Goal: Transaction & Acquisition: Purchase product/service

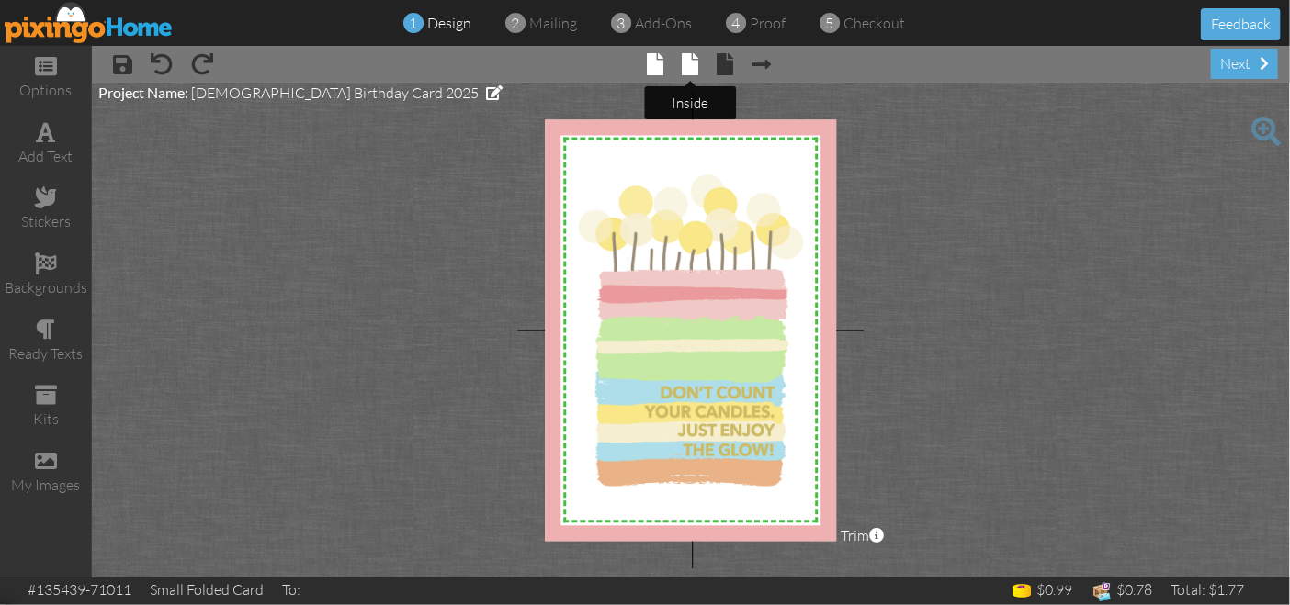
click at [690, 56] on span at bounding box center [691, 64] width 17 height 22
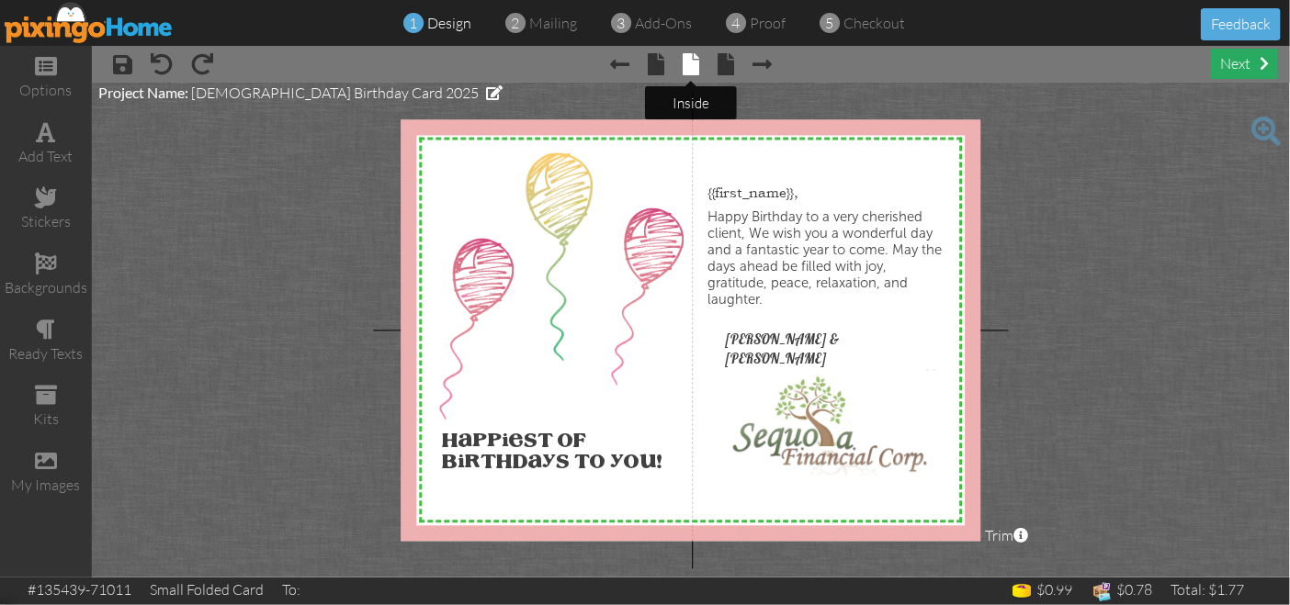
click at [1243, 68] on div "next" at bounding box center [1244, 64] width 67 height 30
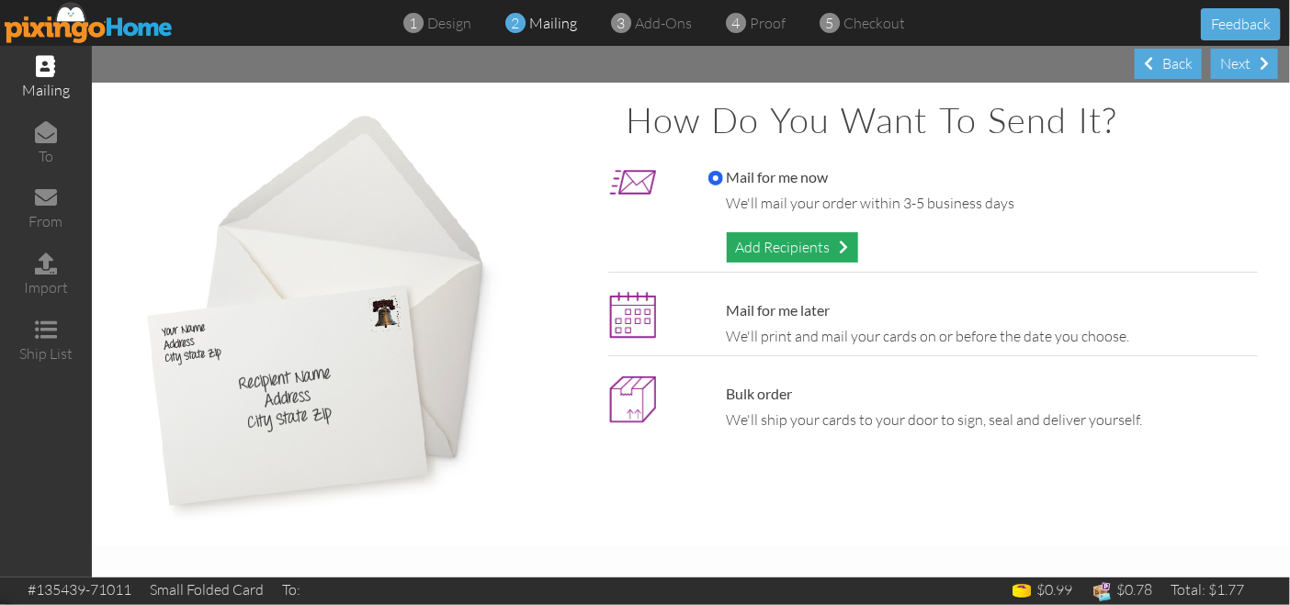
click at [786, 240] on div "Add Recipients" at bounding box center [792, 247] width 131 height 30
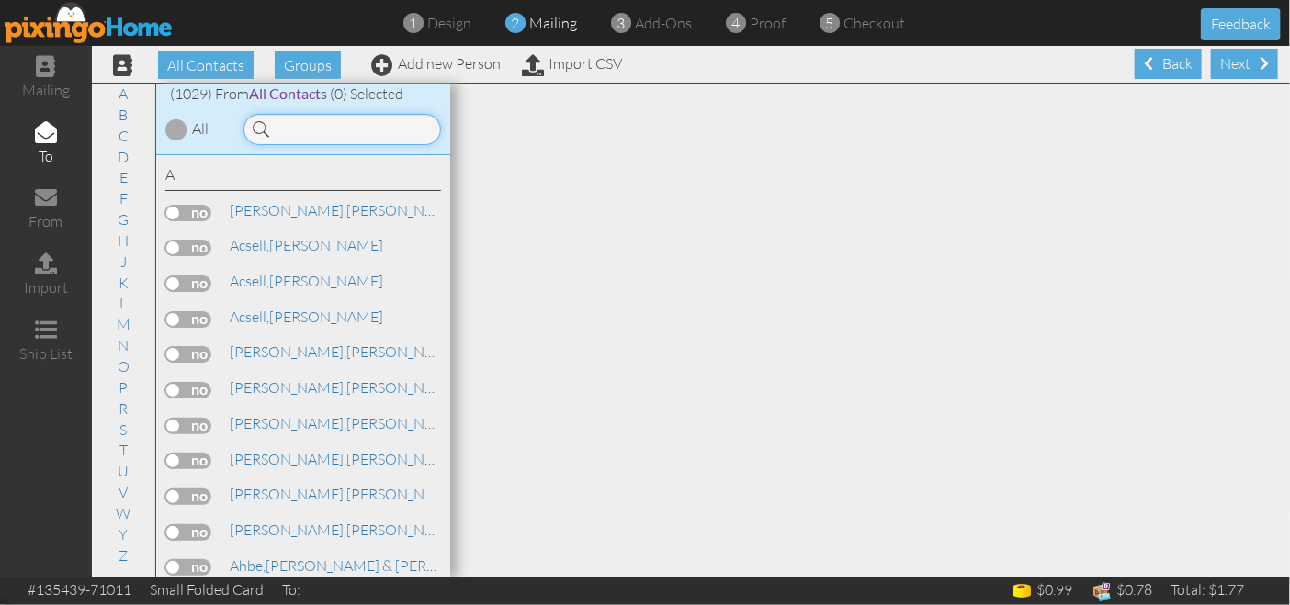
click at [314, 132] on input at bounding box center [342, 129] width 198 height 31
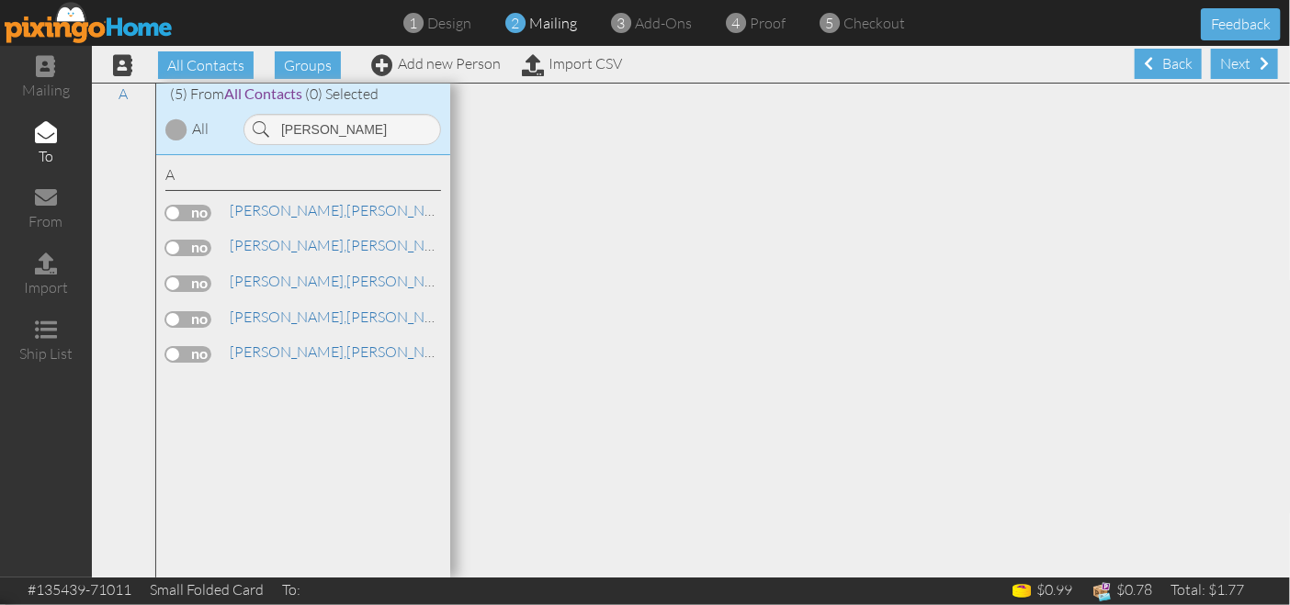
click at [178, 276] on label at bounding box center [188, 284] width 46 height 17
click at [0, 0] on input "checkbox" at bounding box center [0, 0] width 0 height 0
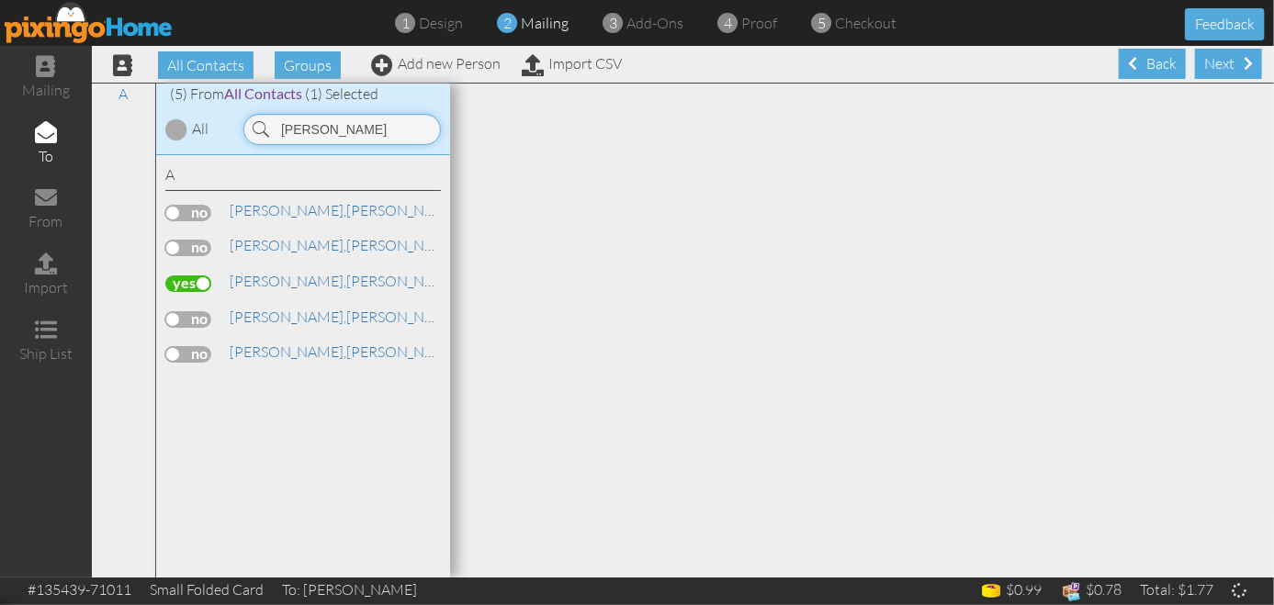
click at [341, 124] on input "[PERSON_NAME]" at bounding box center [342, 129] width 198 height 31
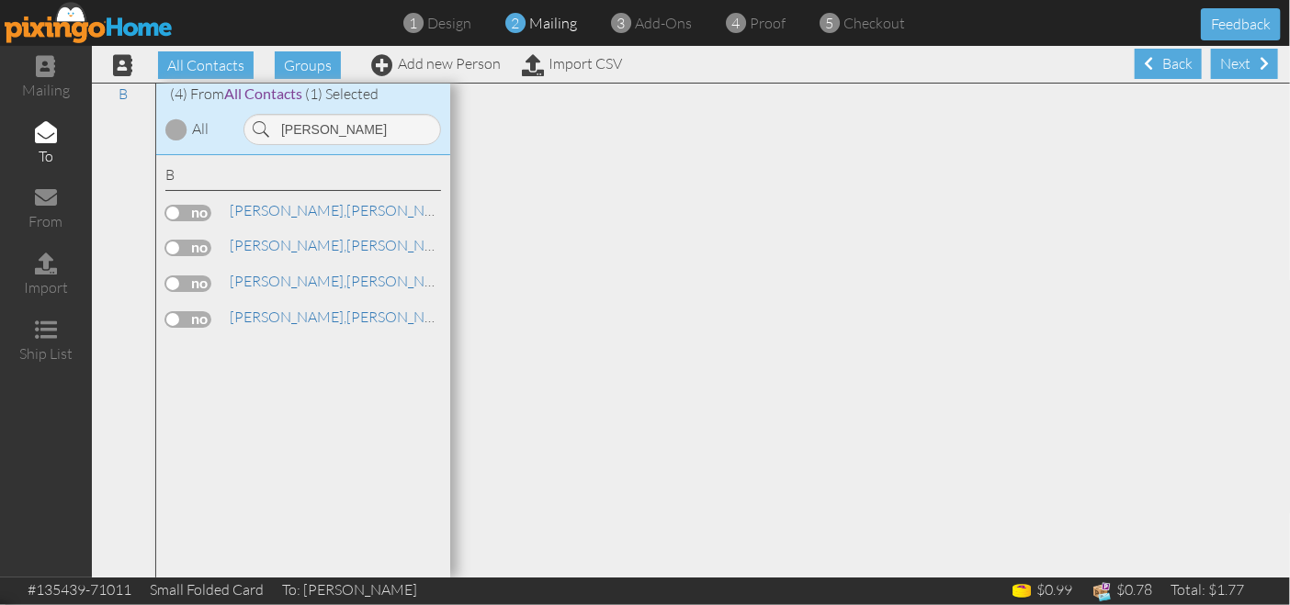
click at [139, 266] on div "B" at bounding box center [124, 331] width 64 height 494
click at [184, 220] on label at bounding box center [188, 213] width 46 height 17
click at [0, 0] on input "checkbox" at bounding box center [0, 0] width 0 height 0
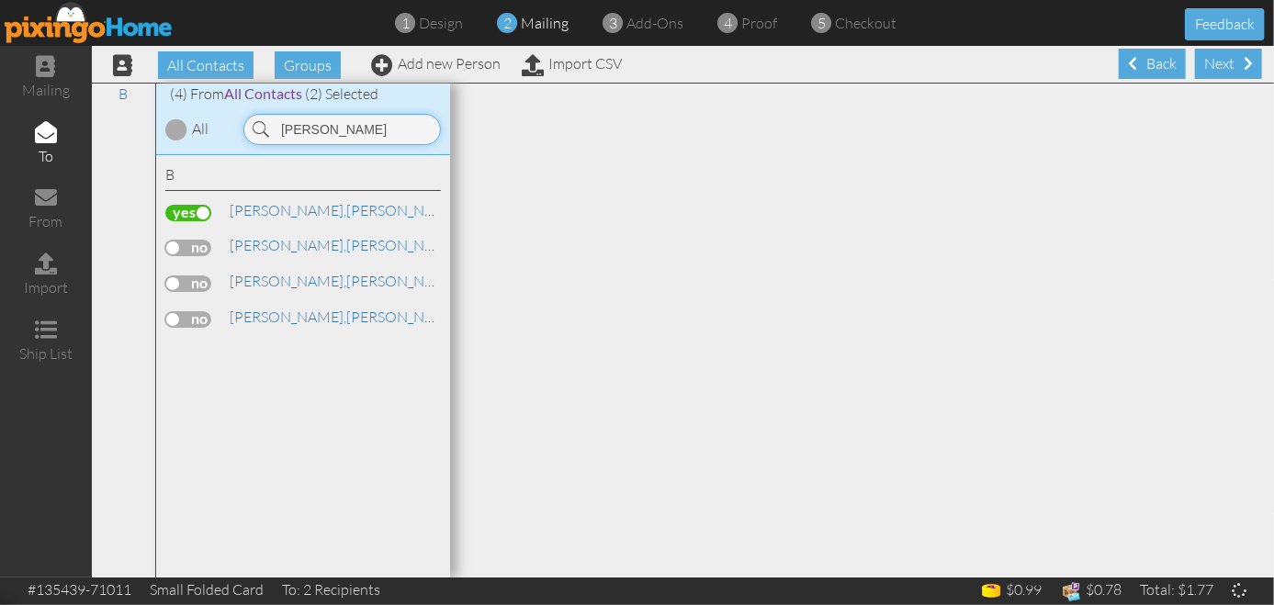
click at [342, 128] on input "[PERSON_NAME]" at bounding box center [342, 129] width 198 height 31
type input "b"
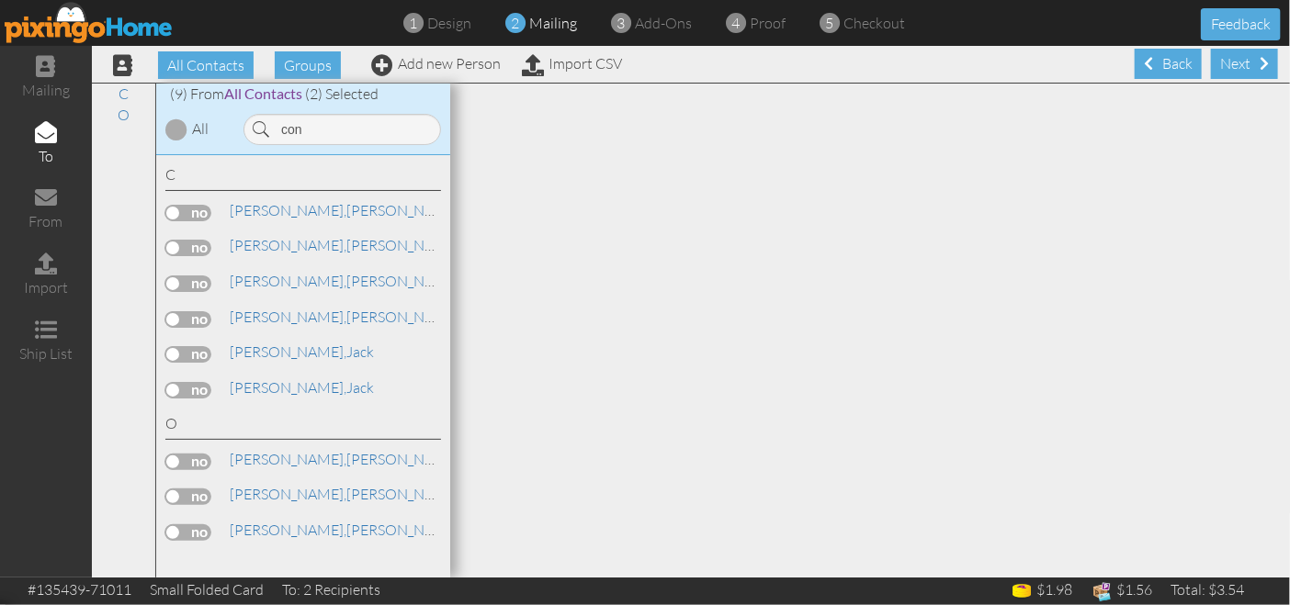
click at [172, 213] on label at bounding box center [188, 213] width 46 height 17
click at [0, 0] on input "checkbox" at bounding box center [0, 0] width 0 height 0
click at [312, 130] on input "con" at bounding box center [342, 129] width 198 height 31
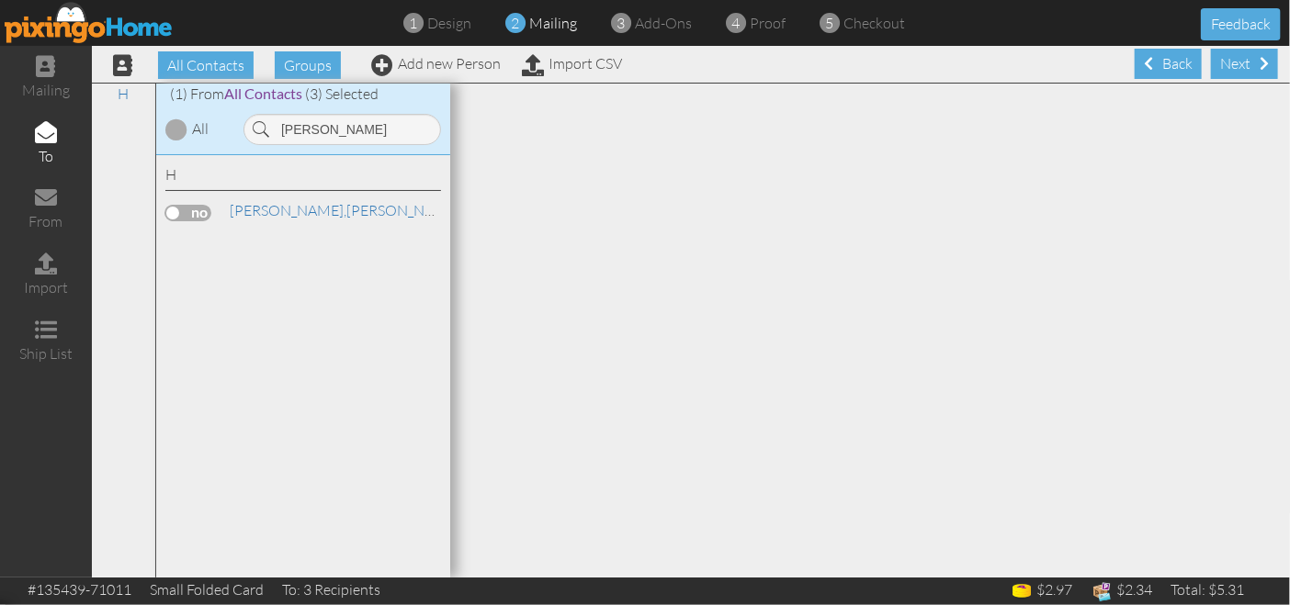
click at [173, 206] on label at bounding box center [188, 213] width 46 height 17
click at [0, 0] on input "checkbox" at bounding box center [0, 0] width 0 height 0
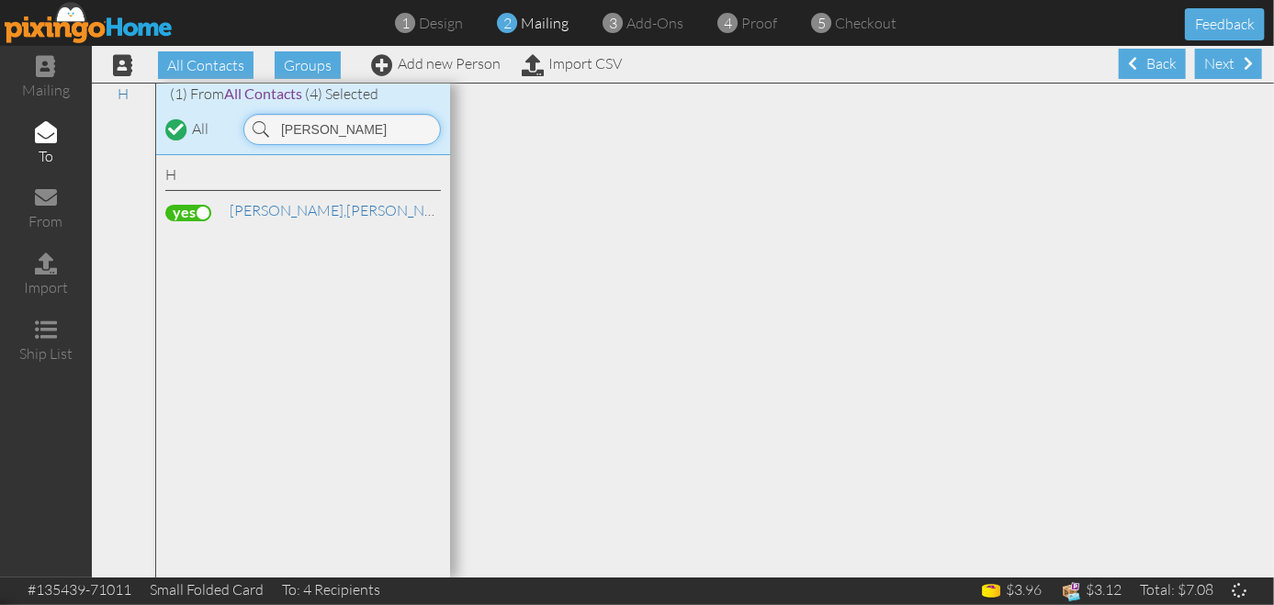
click at [328, 130] on input "[PERSON_NAME]" at bounding box center [342, 129] width 198 height 31
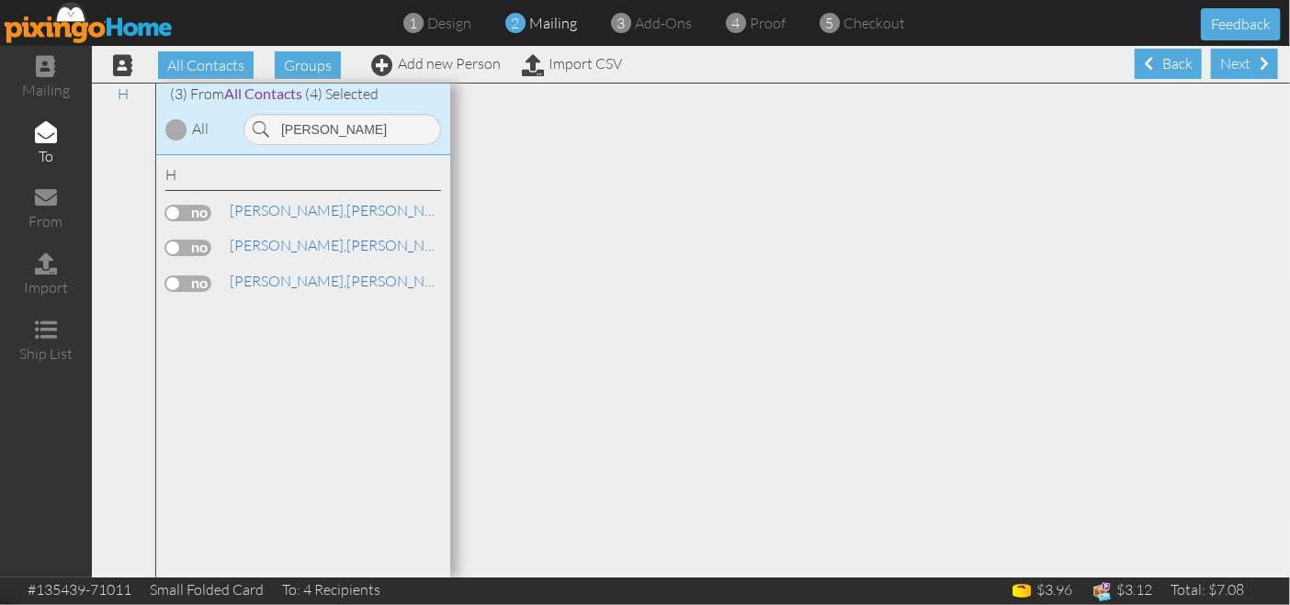
click at [181, 212] on label at bounding box center [188, 213] width 46 height 17
click at [0, 0] on input "checkbox" at bounding box center [0, 0] width 0 height 0
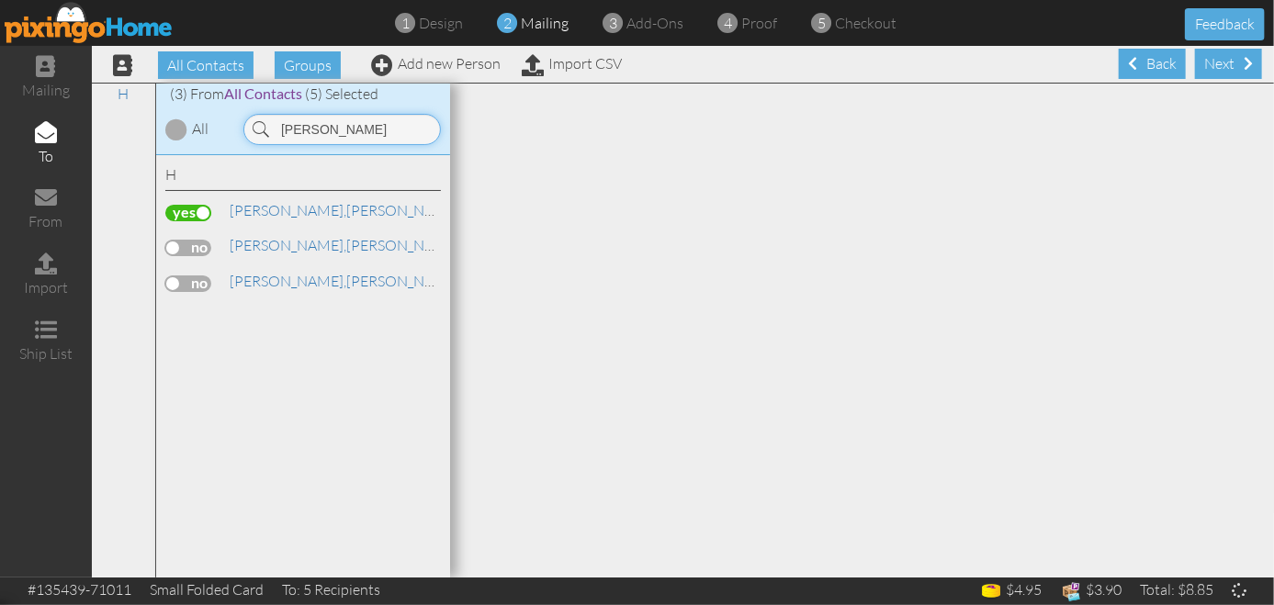
click at [352, 130] on input "[PERSON_NAME]" at bounding box center [342, 129] width 198 height 31
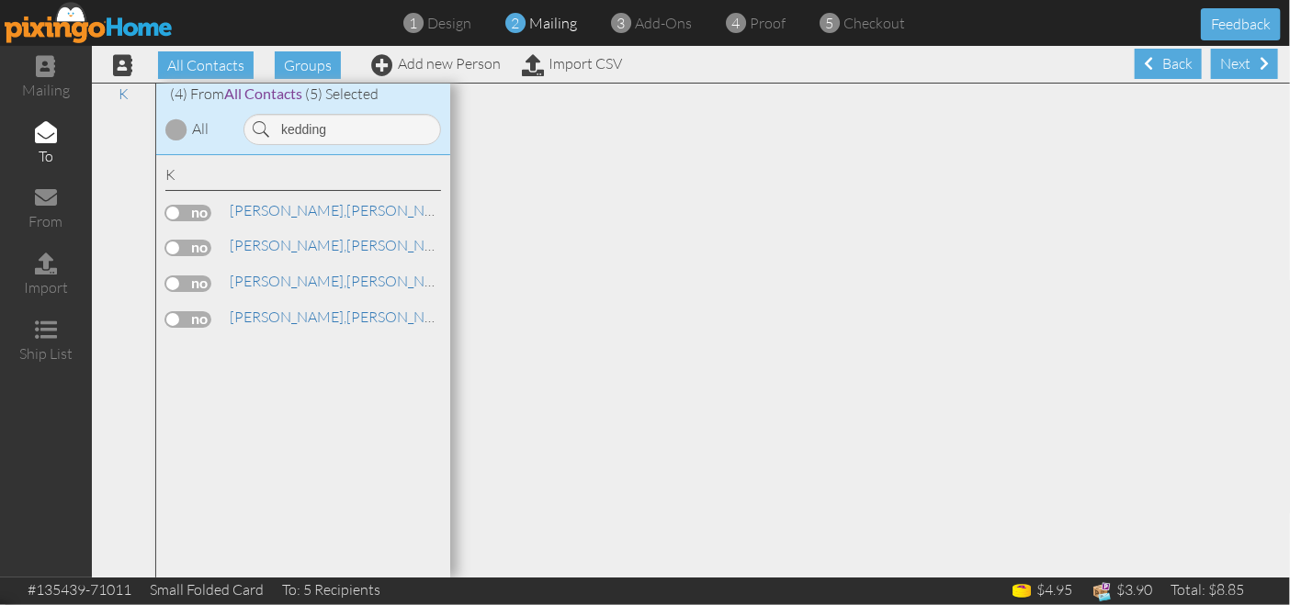
click at [194, 211] on label at bounding box center [188, 213] width 46 height 17
click at [0, 0] on input "checkbox" at bounding box center [0, 0] width 0 height 0
click at [367, 125] on input "kedding" at bounding box center [342, 129] width 198 height 31
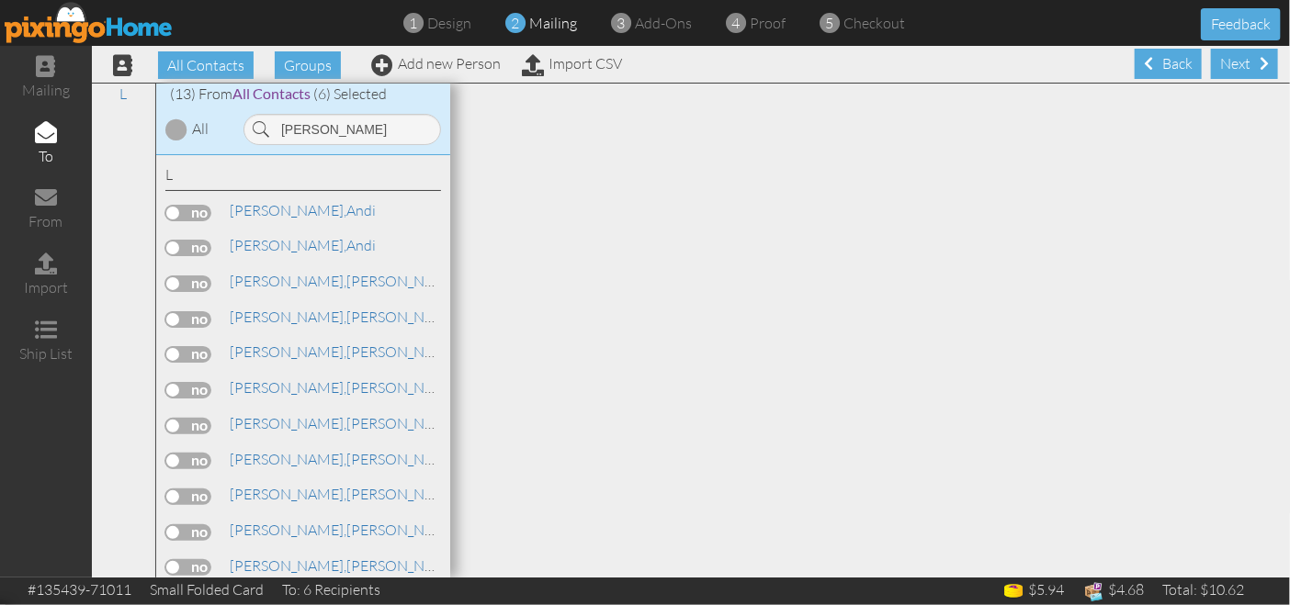
click at [186, 208] on label at bounding box center [188, 213] width 46 height 17
click at [0, 0] on input "checkbox" at bounding box center [0, 0] width 0 height 0
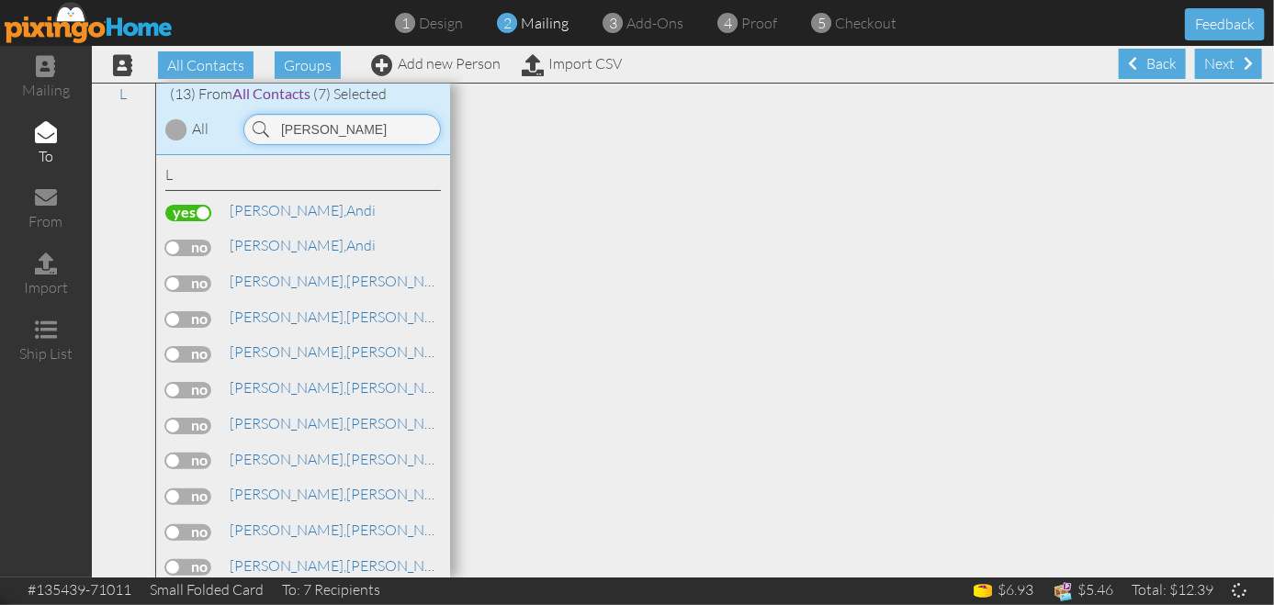
click at [319, 130] on input "[PERSON_NAME]" at bounding box center [342, 129] width 198 height 31
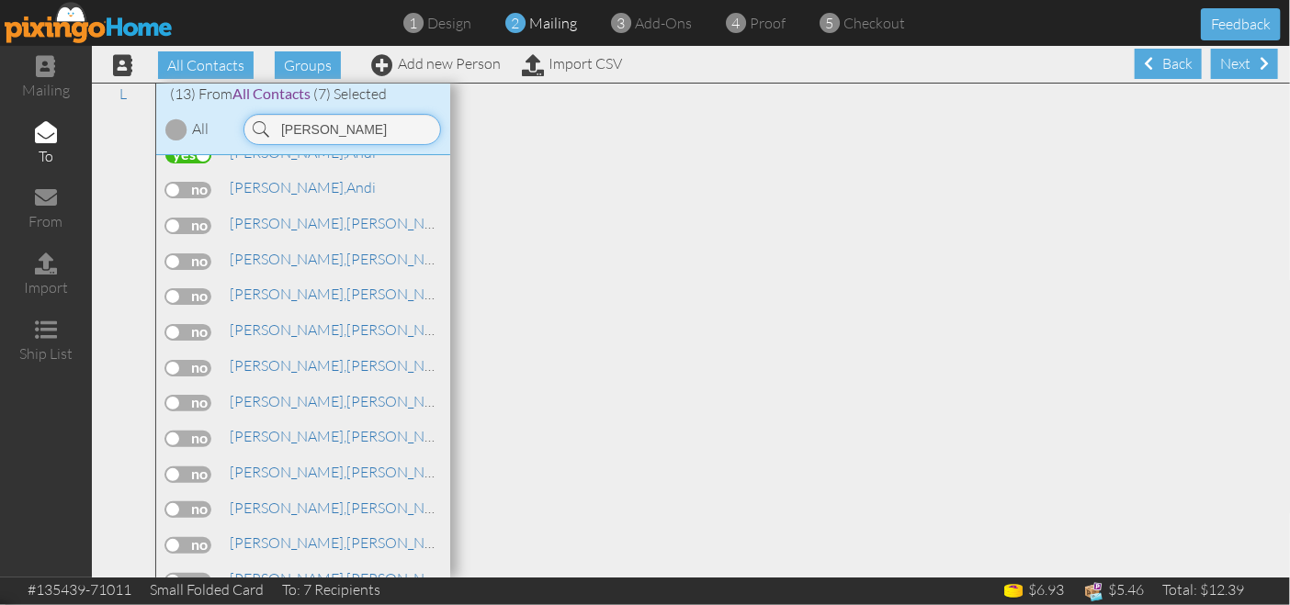
scroll to position [82, 0]
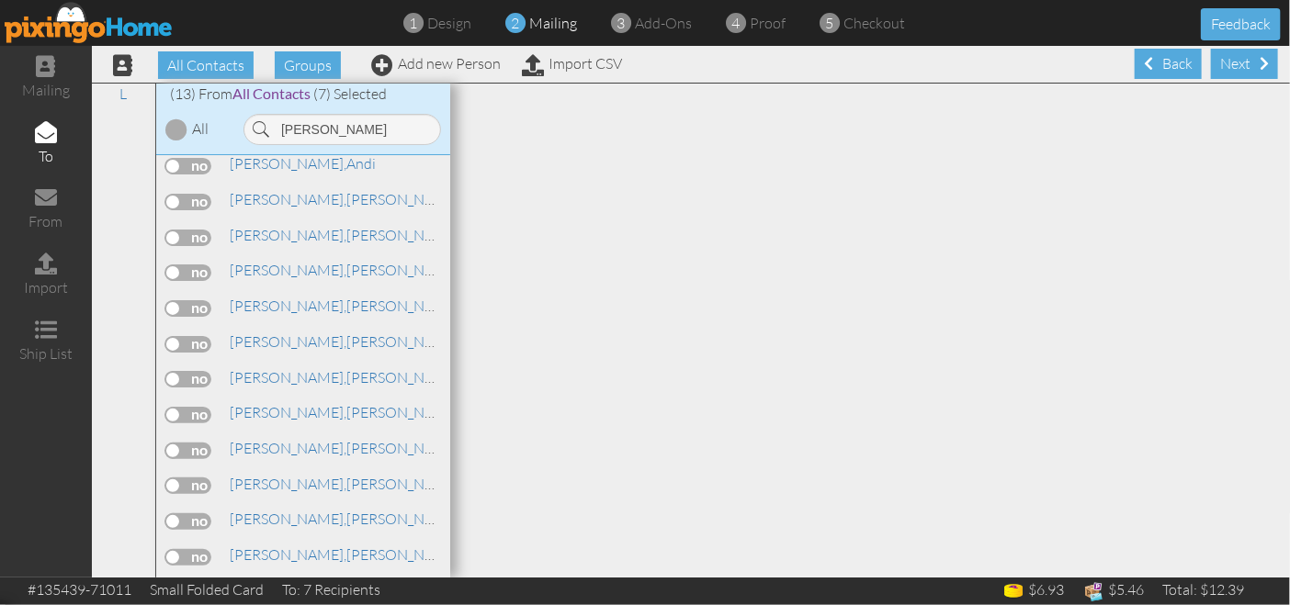
click at [191, 445] on label at bounding box center [188, 451] width 46 height 17
click at [0, 0] on input "checkbox" at bounding box center [0, 0] width 0 height 0
click at [346, 124] on input "[PERSON_NAME]" at bounding box center [342, 129] width 198 height 31
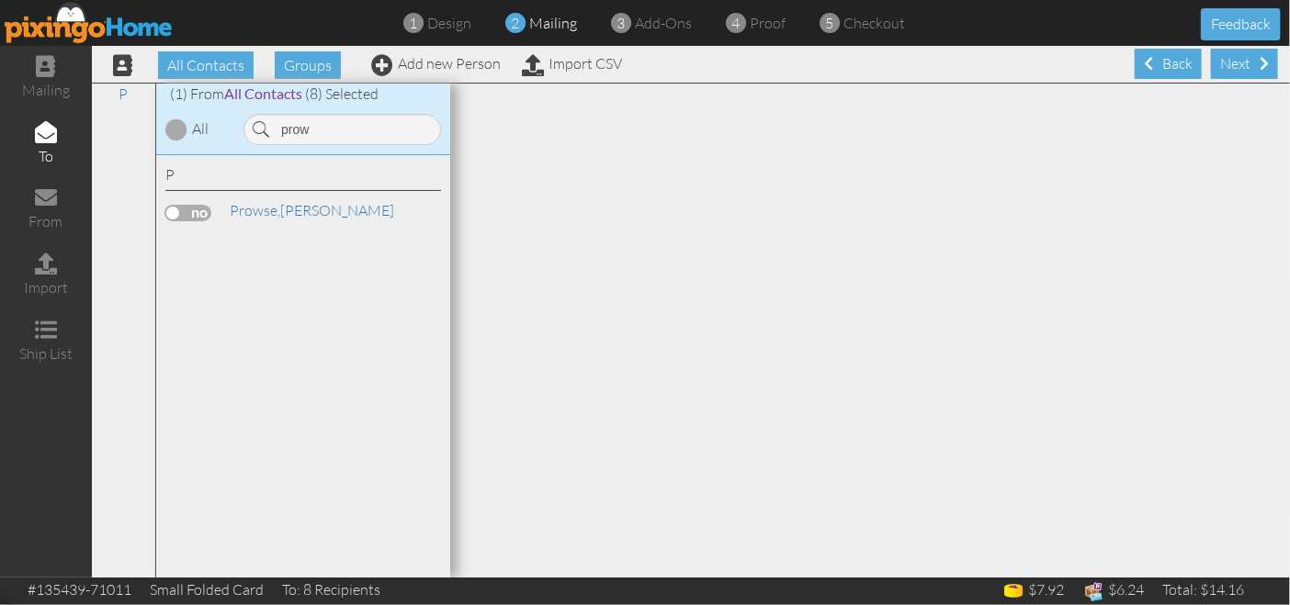
click at [178, 209] on label at bounding box center [188, 213] width 46 height 17
click at [0, 0] on input "checkbox" at bounding box center [0, 0] width 0 height 0
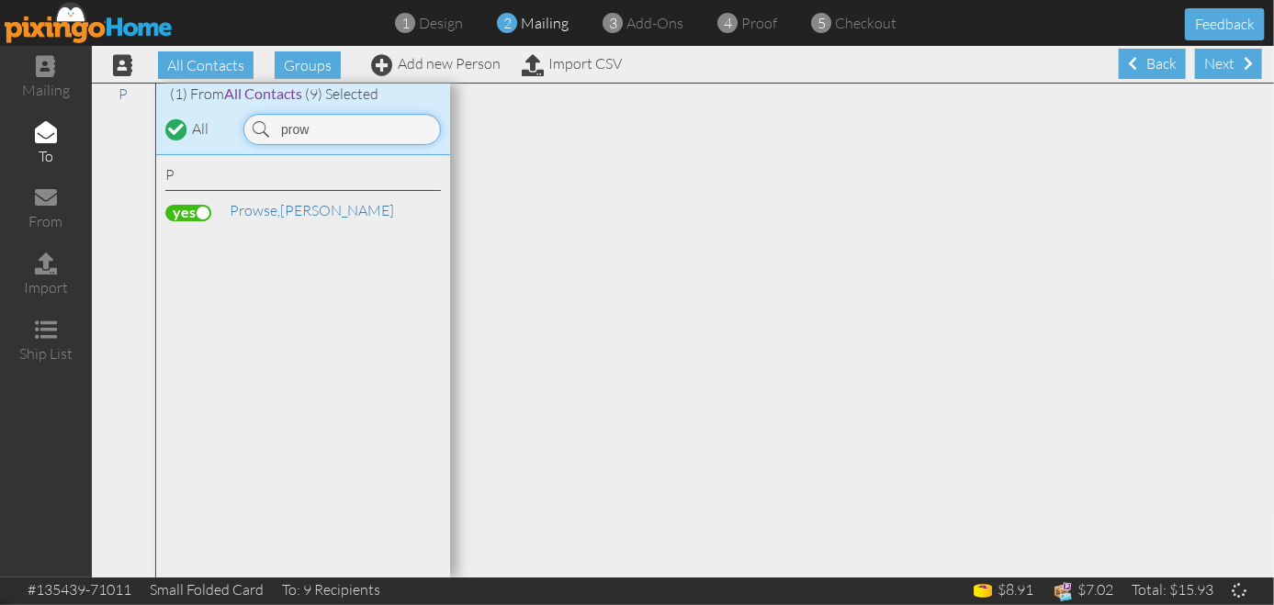
click at [329, 130] on input "prow" at bounding box center [342, 129] width 198 height 31
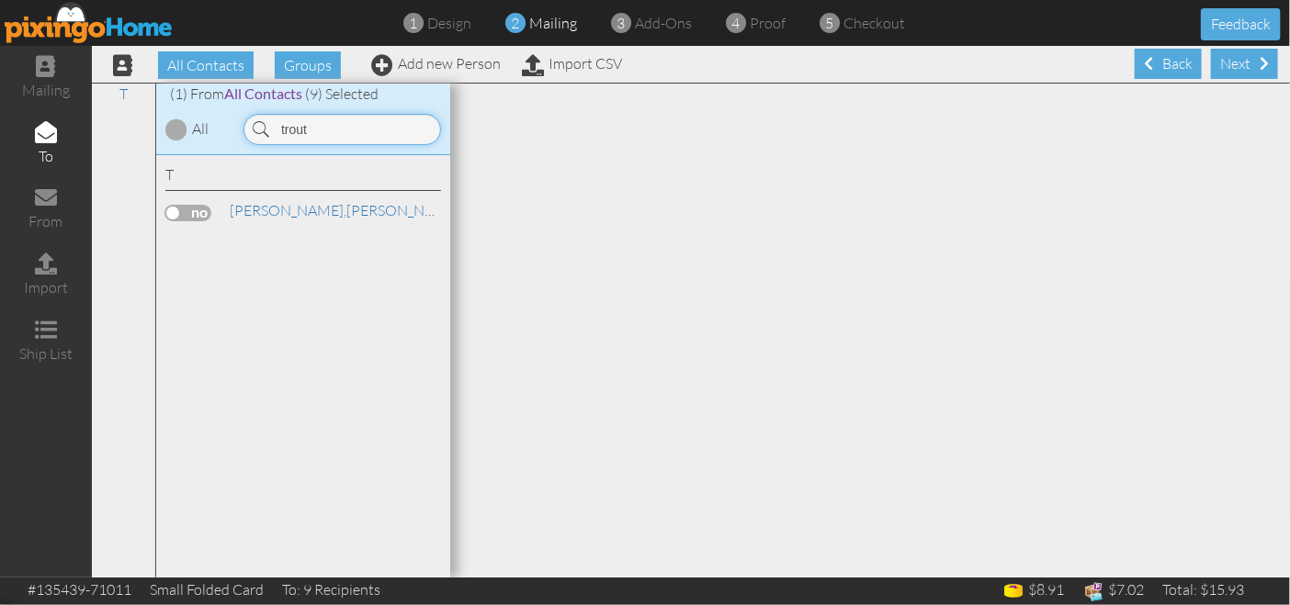
type input "trout"
click at [186, 213] on label at bounding box center [188, 213] width 46 height 17
click at [0, 0] on input "checkbox" at bounding box center [0, 0] width 0 height 0
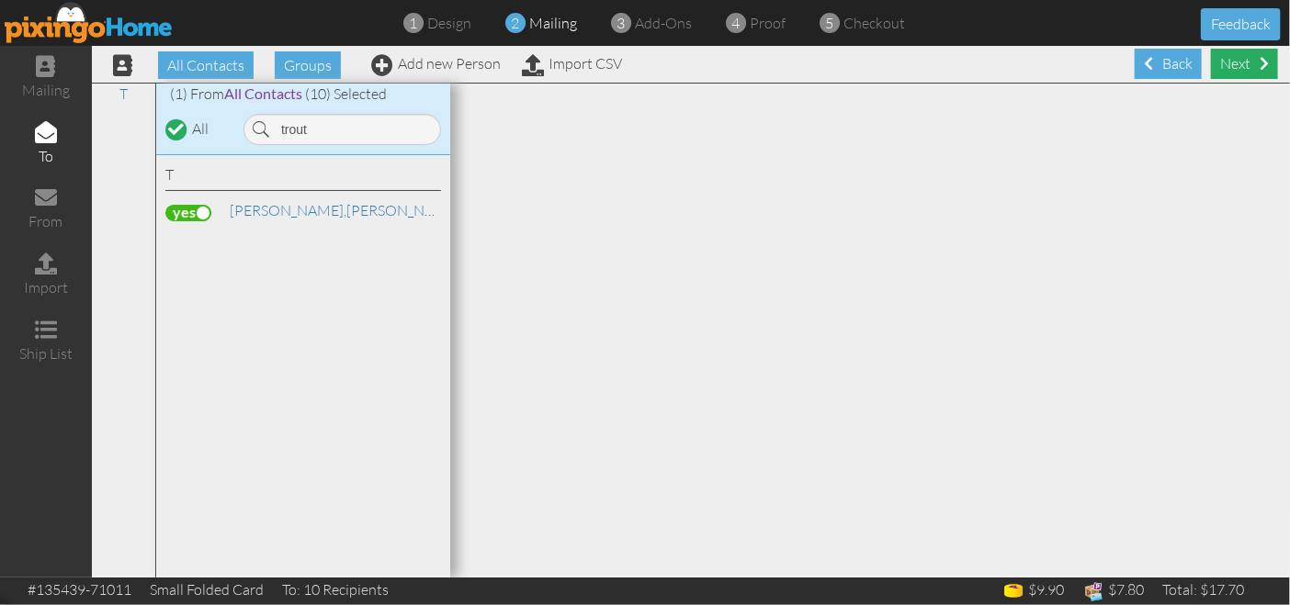
click at [1228, 58] on div "Next" at bounding box center [1244, 64] width 67 height 30
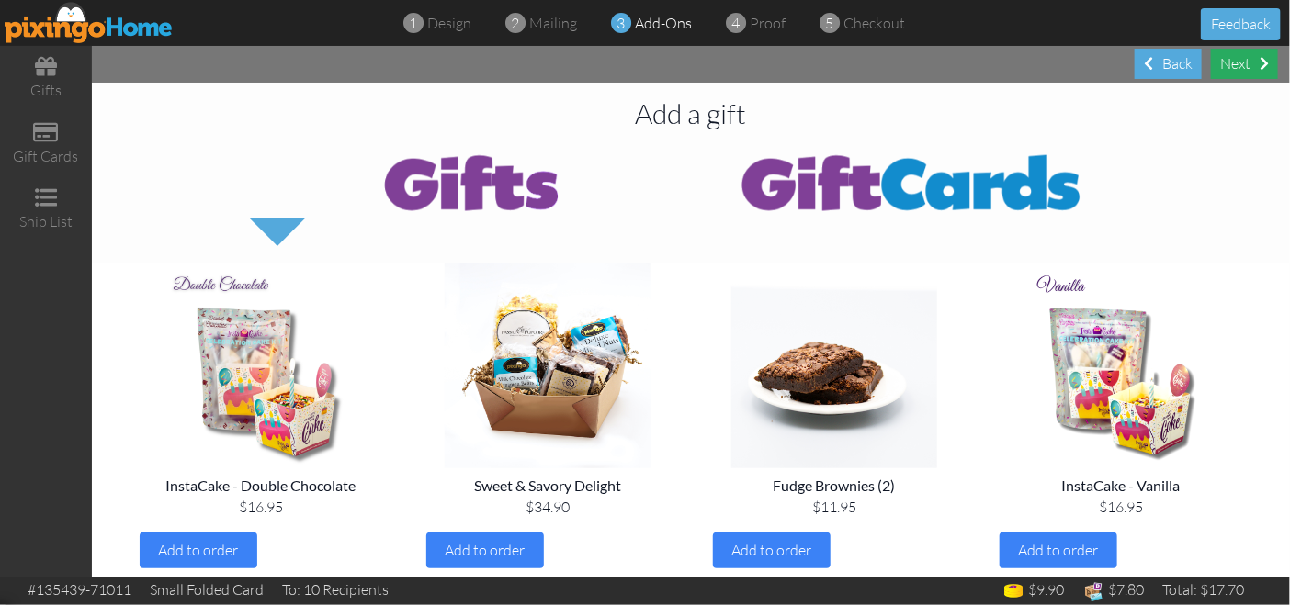
click at [1248, 62] on div "Next" at bounding box center [1244, 64] width 67 height 30
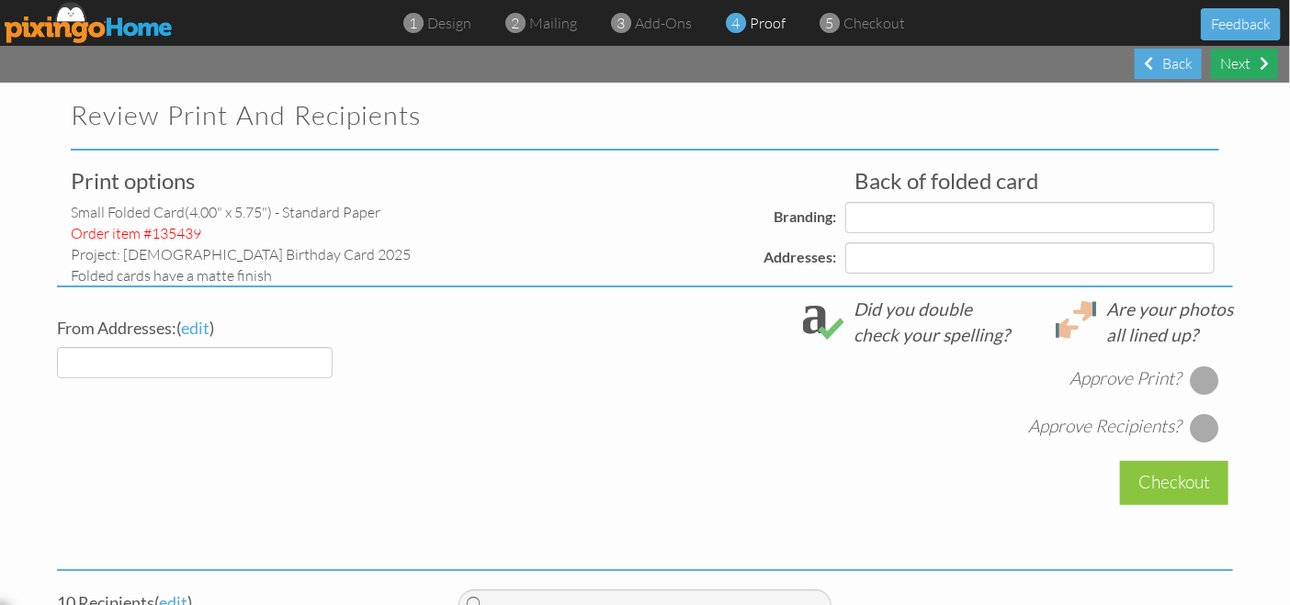
select select "object:9464"
select select "object:9468"
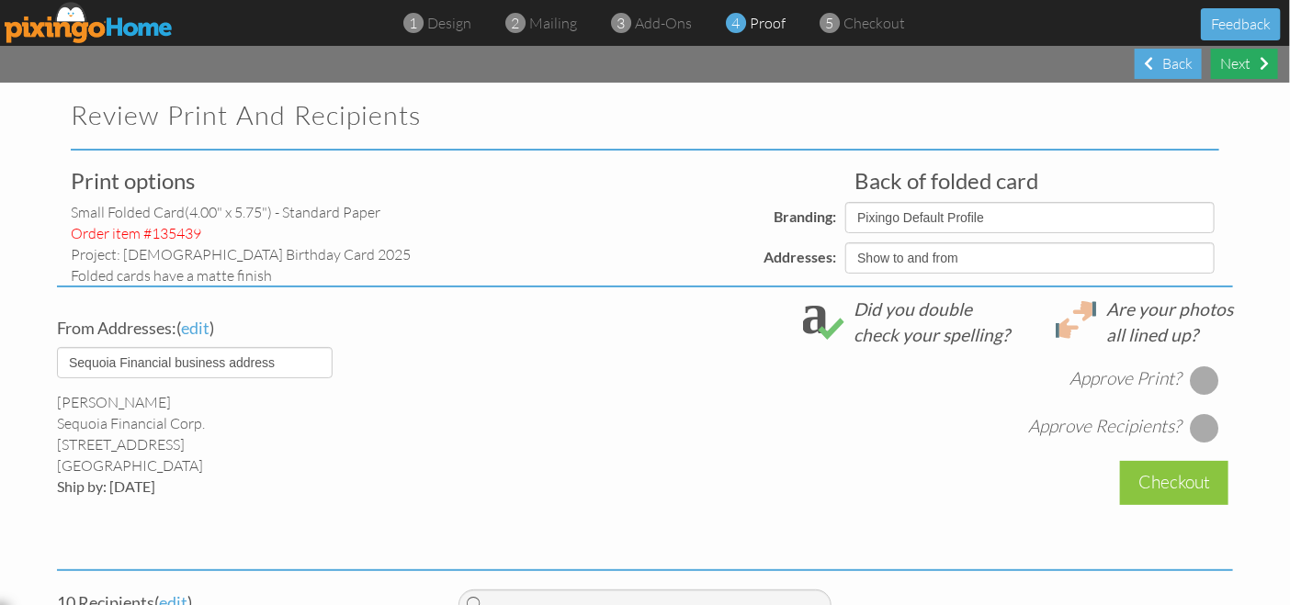
select select "object:9472"
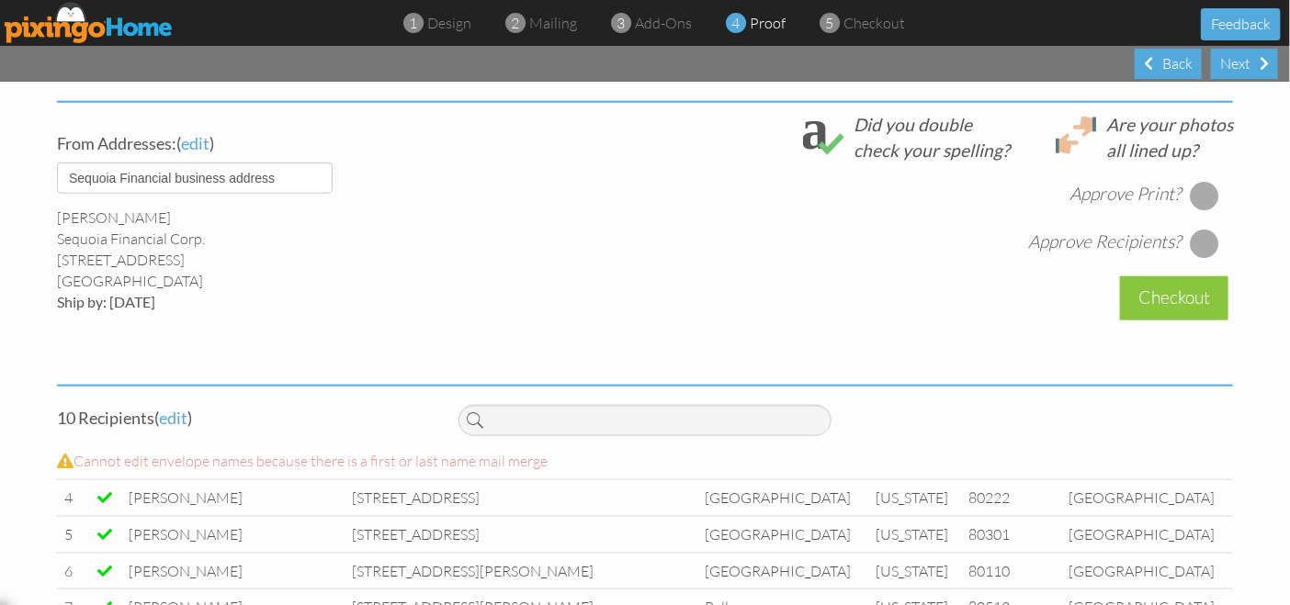
scroll to position [638, 0]
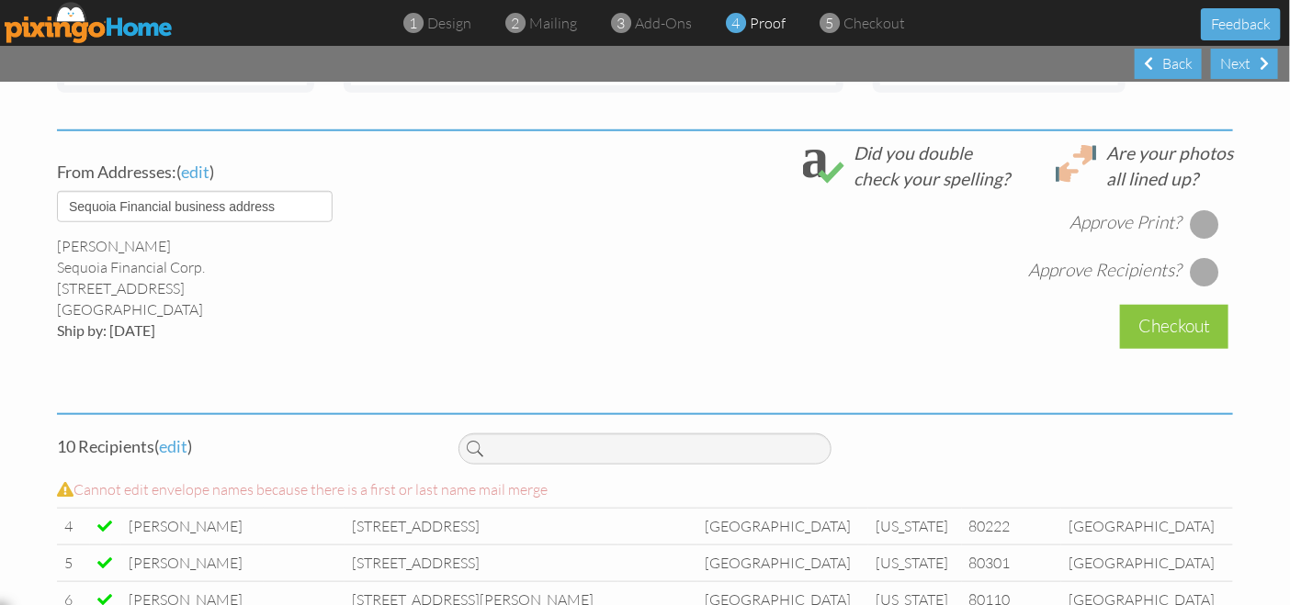
click at [1200, 221] on div at bounding box center [1204, 223] width 29 height 29
click at [1197, 266] on div at bounding box center [1204, 271] width 29 height 29
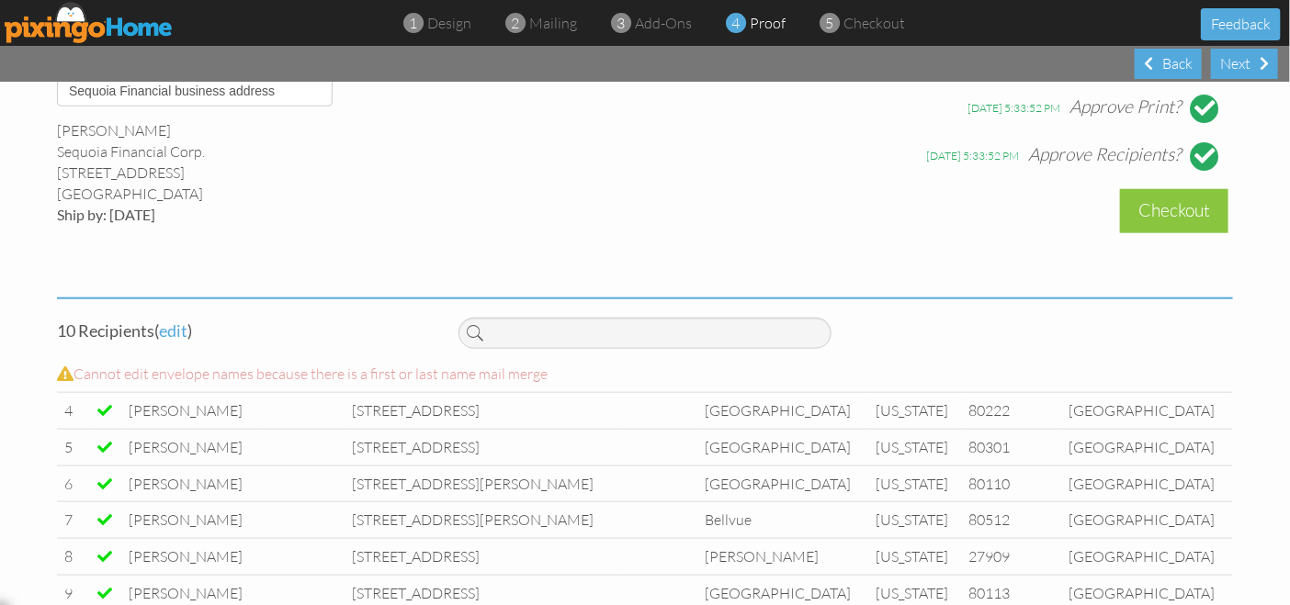
scroll to position [753, 0]
click at [1159, 212] on div "Checkout" at bounding box center [1174, 210] width 108 height 43
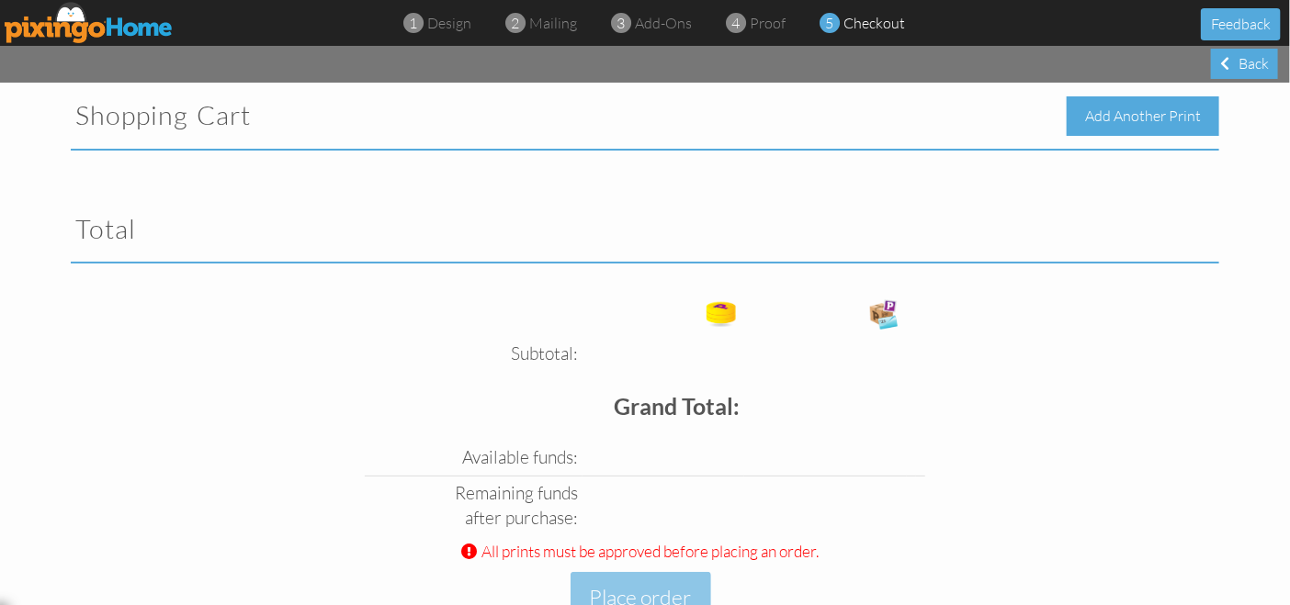
click at [1129, 120] on div "Add Another Print" at bounding box center [1143, 116] width 153 height 40
